Goal: Consume media (video, audio): Consume media (video, audio)

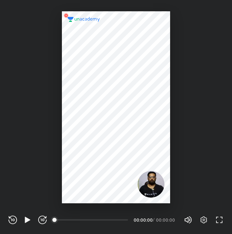
scroll to position [234, 232]
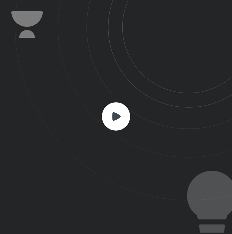
click at [111, 120] on rect at bounding box center [116, 116] width 28 height 28
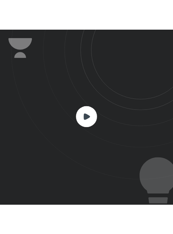
scroll to position [234, 232]
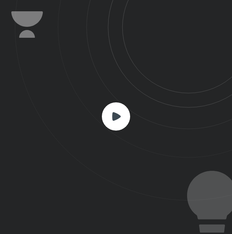
click at [116, 113] on icon at bounding box center [116, 116] width 8 height 8
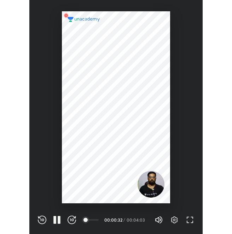
scroll to position [35059, 35120]
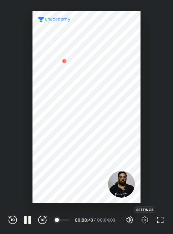
click at [145, 220] on icon "button" at bounding box center [145, 220] width 2 height 2
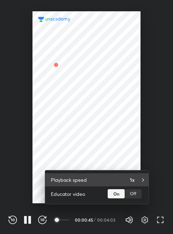
click at [134, 176] on h4 "1x" at bounding box center [132, 179] width 5 height 7
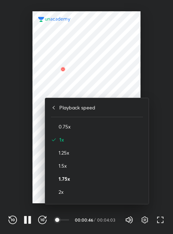
click at [67, 176] on h4 "1.75x" at bounding box center [101, 178] width 84 height 7
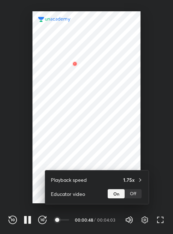
click at [80, 76] on div at bounding box center [86, 117] width 173 height 234
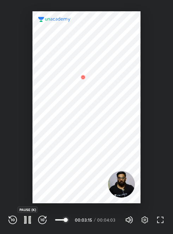
click at [27, 220] on icon "button" at bounding box center [27, 220] width 8 height 8
